Goal: Consume media (video, audio): Consume media (video, audio)

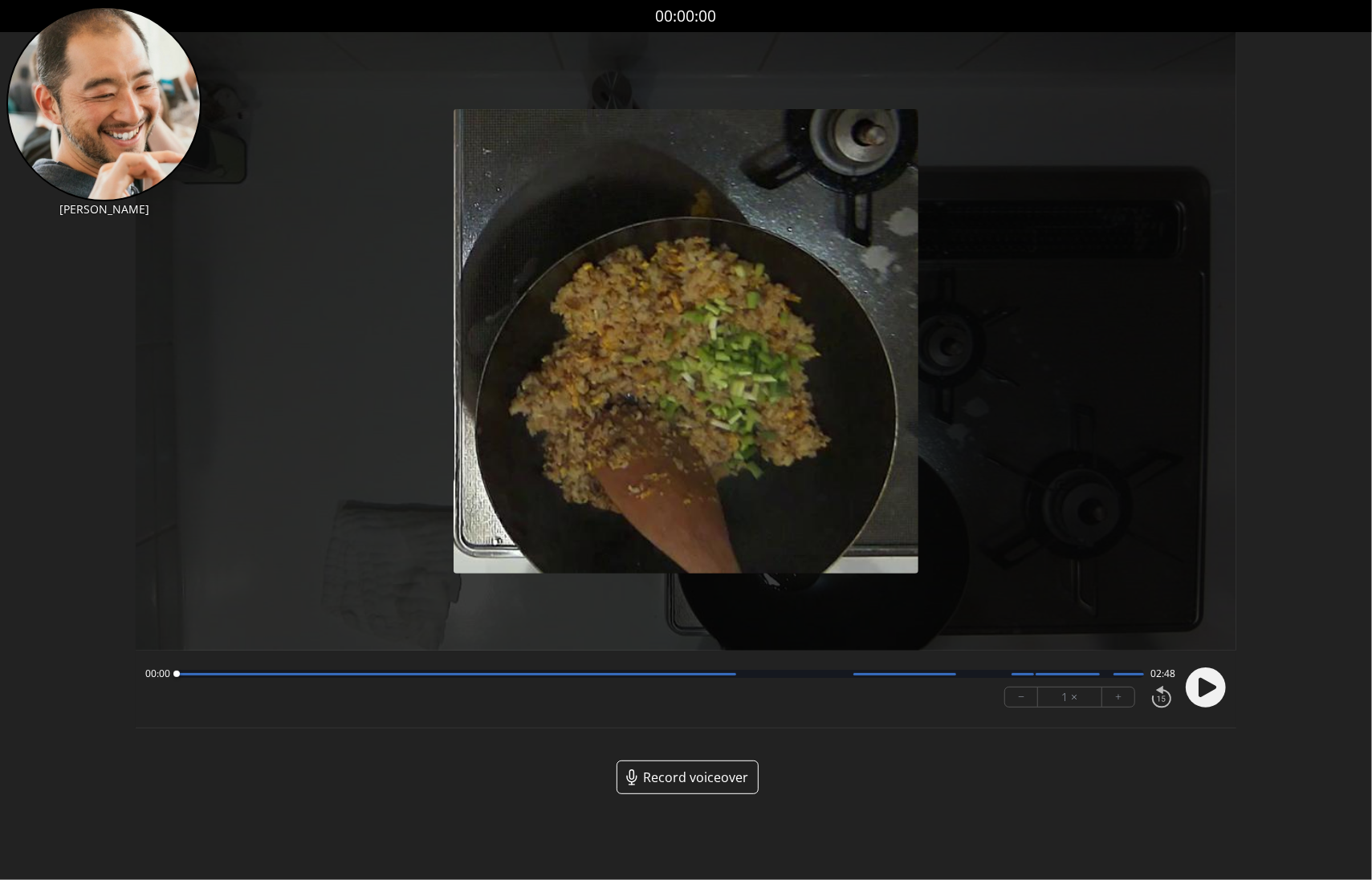
click at [709, 787] on link "Record voiceover" at bounding box center [687, 777] width 142 height 33
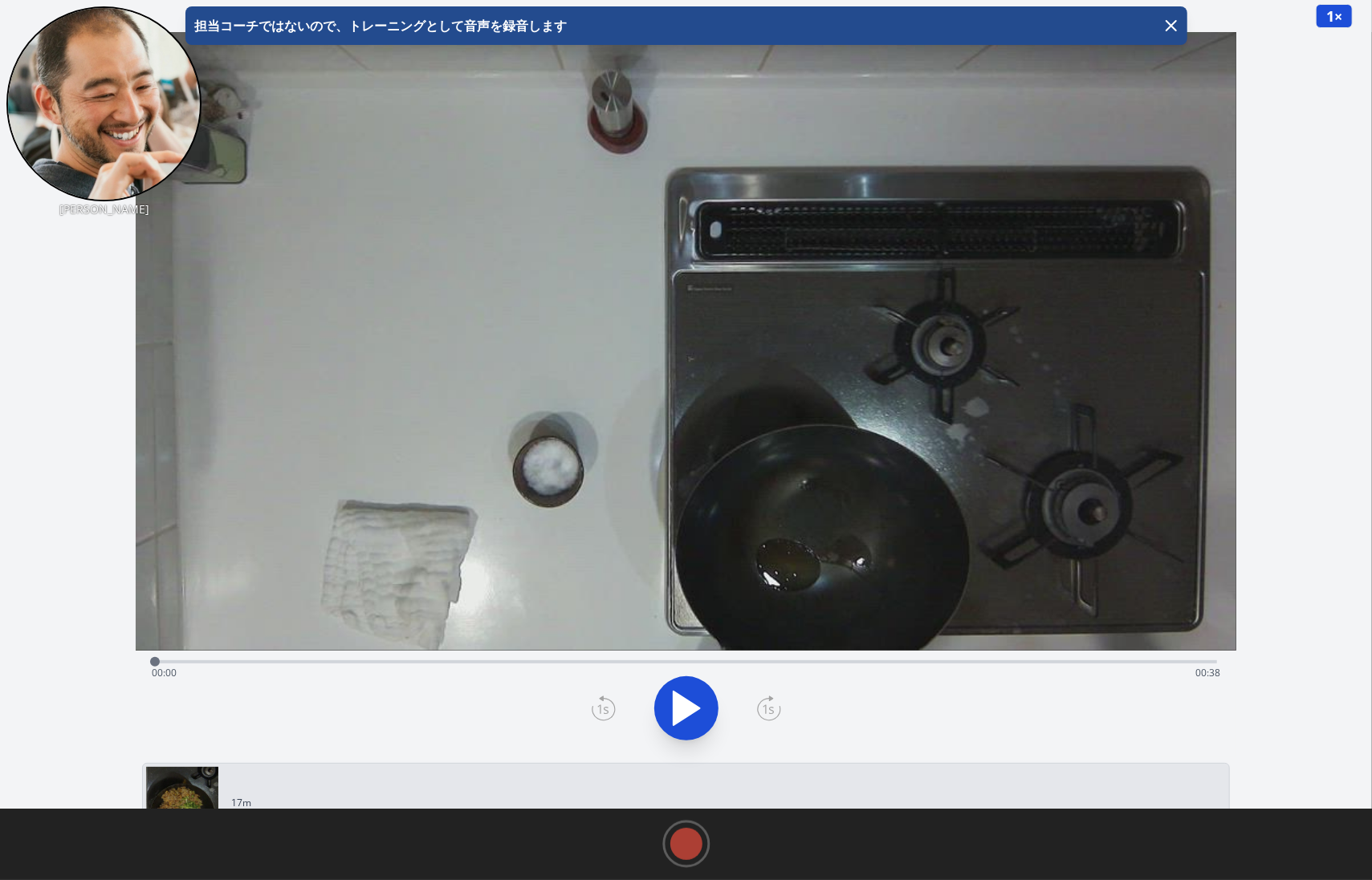
scroll to position [6, 0]
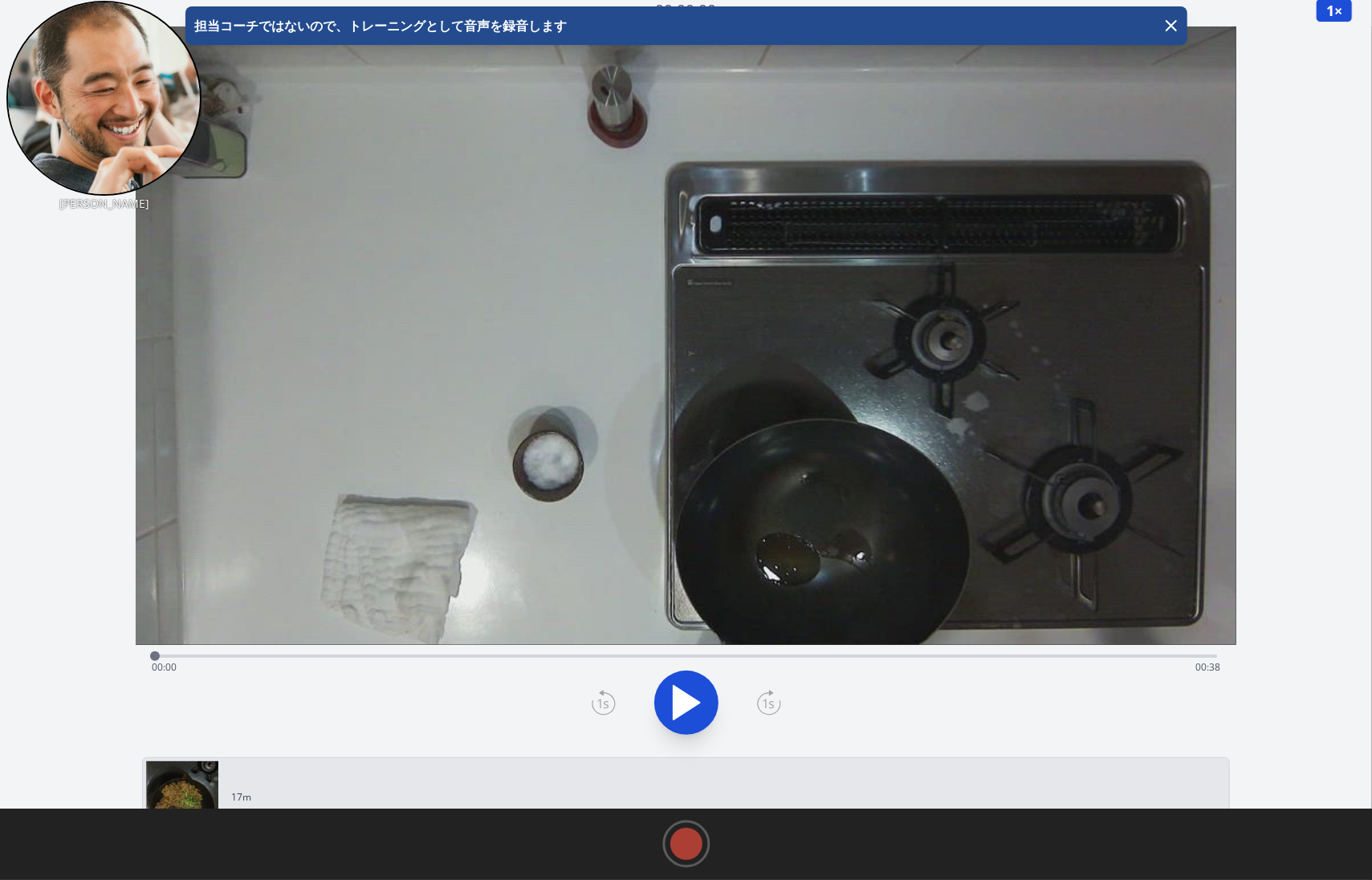
click at [686, 703] on icon at bounding box center [686, 702] width 27 height 33
click at [1177, 25] on icon "button" at bounding box center [1171, 25] width 19 height 19
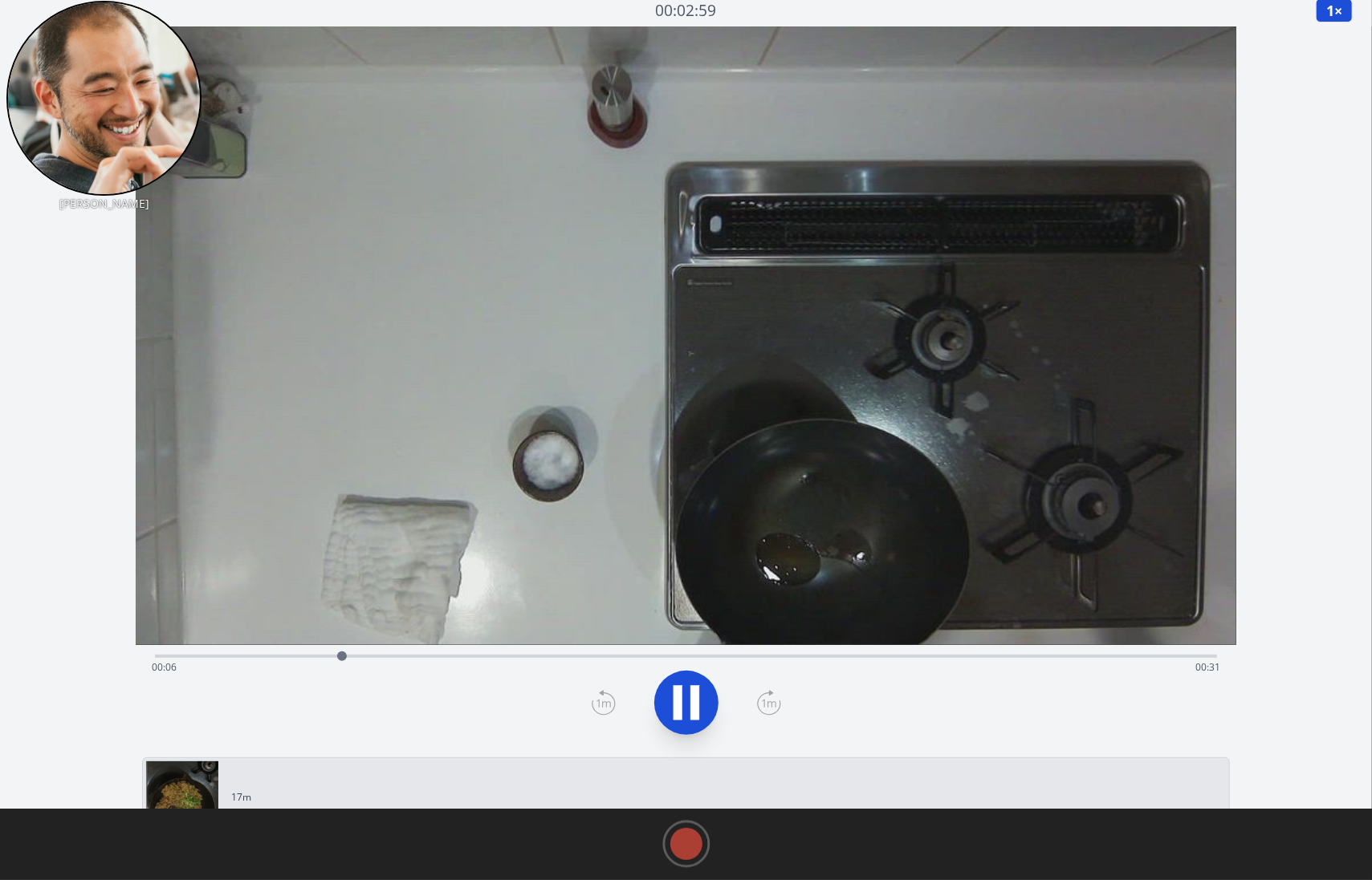
click at [685, 691] on icon at bounding box center [686, 702] width 45 height 45
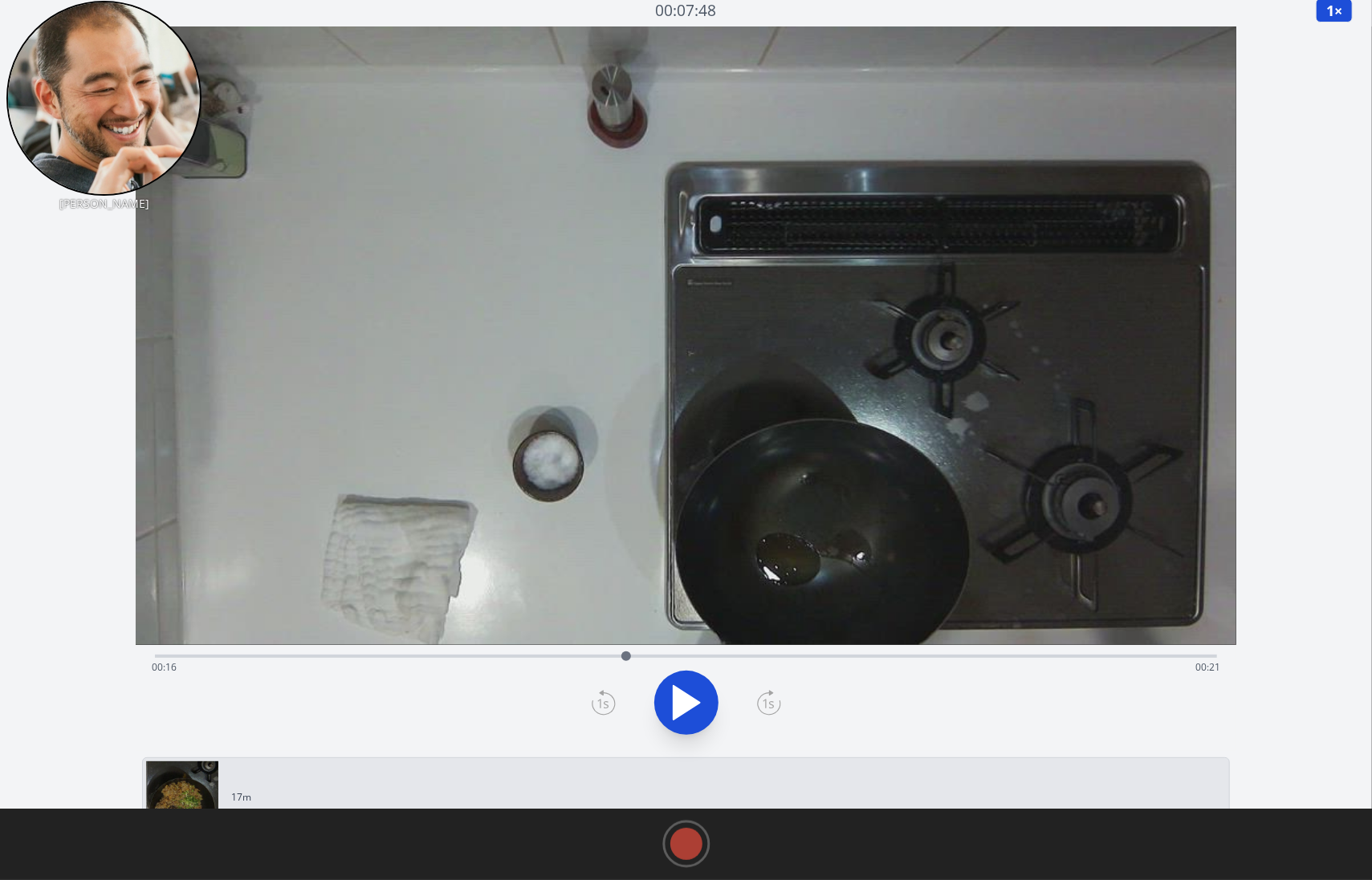
click at [685, 691] on icon at bounding box center [686, 702] width 45 height 45
drag, startPoint x: 651, startPoint y: 660, endPoint x: 621, endPoint y: 661, distance: 30.0
click at [621, 661] on div at bounding box center [621, 656] width 24 height 24
click at [1337, 19] on button "1 ×" at bounding box center [1334, 10] width 37 height 24
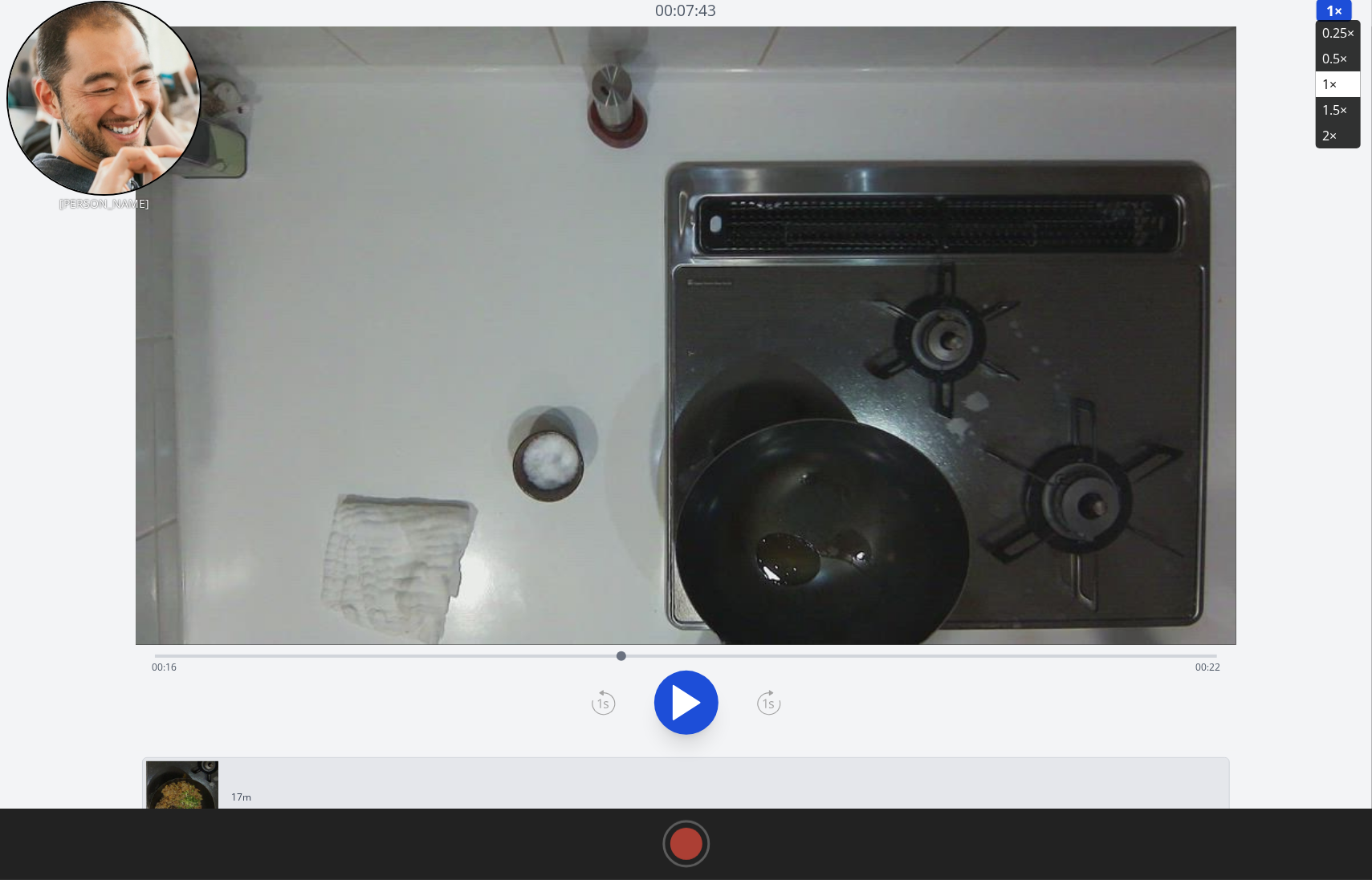
click at [1339, 43] on li "0.25×" at bounding box center [1338, 33] width 45 height 26
click at [690, 700] on icon at bounding box center [686, 702] width 27 height 33
click at [691, 700] on icon at bounding box center [695, 702] width 9 height 34
click at [690, 700] on icon at bounding box center [686, 702] width 27 height 33
click at [691, 700] on icon at bounding box center [695, 702] width 9 height 34
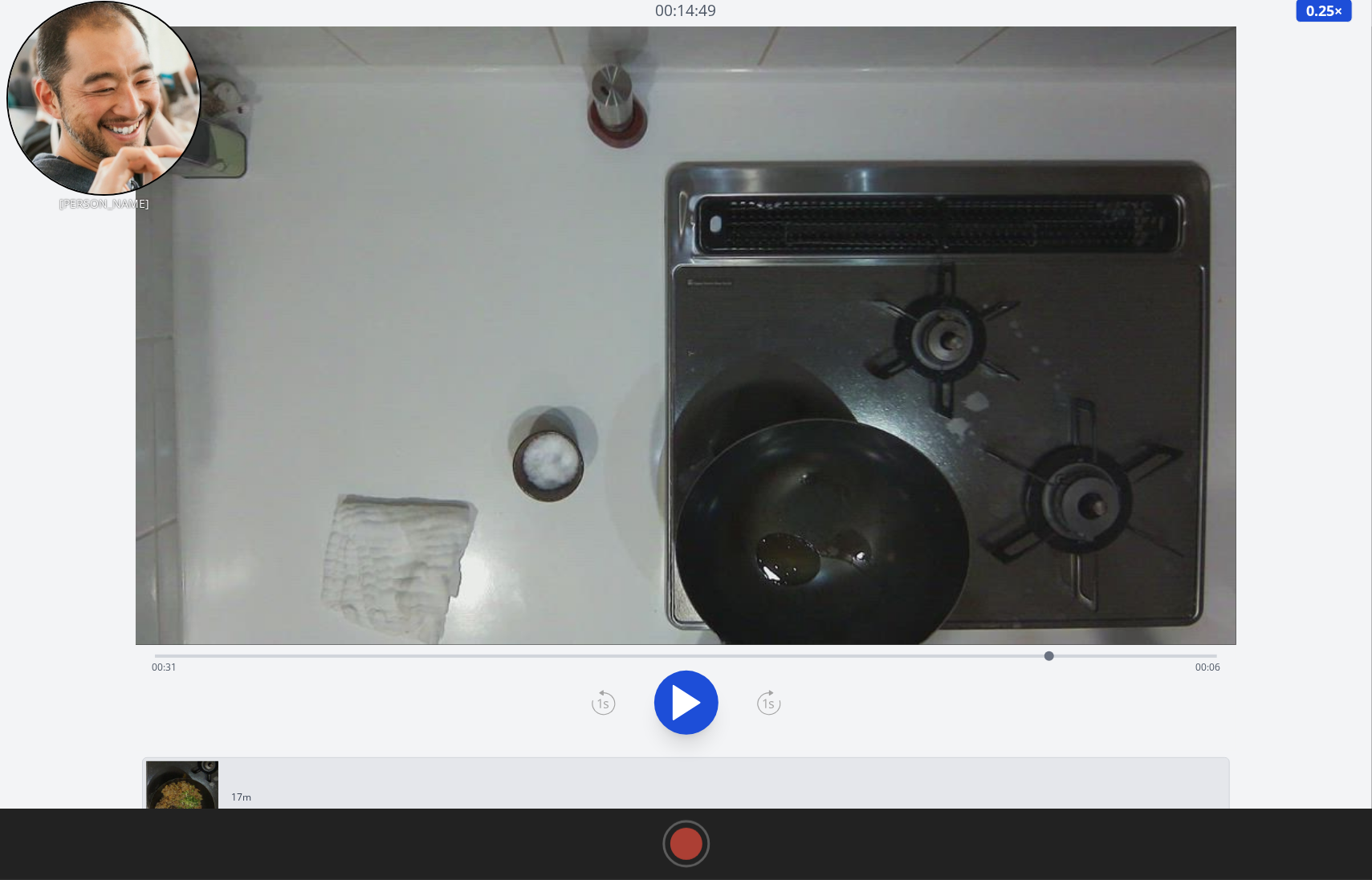
click at [100, 511] on div "録音を消去しますか？ 一度消去したものは元に戻せません。 戻る 消去する Aki 00:14:49 0.25 × 0.25× 0.5× 1× 1.5× 2× …" at bounding box center [686, 438] width 1372 height 886
